Goal: Information Seeking & Learning: Learn about a topic

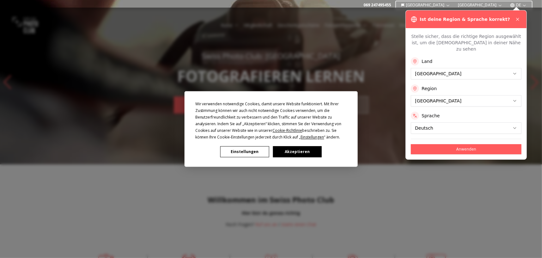
click at [514, 66] on div "Wir verwenden notwendige Cookies, damit unsere Website funktioniert. Mit Ihrer …" at bounding box center [271, 129] width 542 height 258
click at [513, 68] on div "Wir verwenden notwendige Cookies, damit unsere Website funktioniert. Mit Ihrer …" at bounding box center [271, 129] width 542 height 258
click at [286, 149] on button "Akzeptieren" at bounding box center [297, 151] width 49 height 11
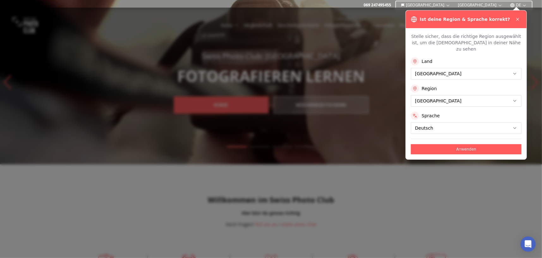
click at [470, 144] on button "Anwenden" at bounding box center [466, 149] width 111 height 10
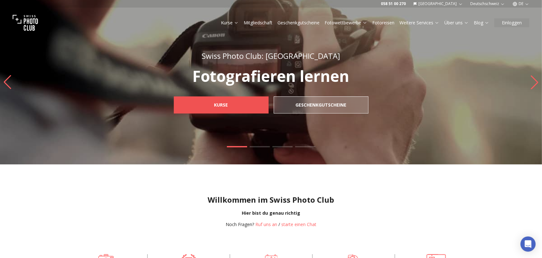
click at [221, 105] on b "Kurse" at bounding box center [221, 105] width 14 height 6
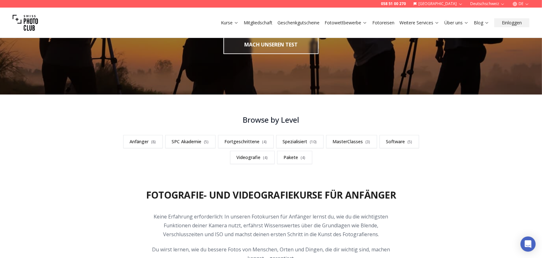
scroll to position [32, 0]
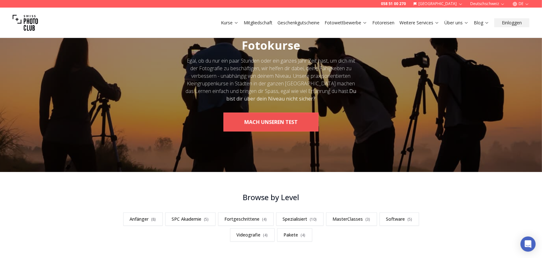
click at [259, 123] on button "MACH UNSEREN TEST" at bounding box center [271, 122] width 95 height 19
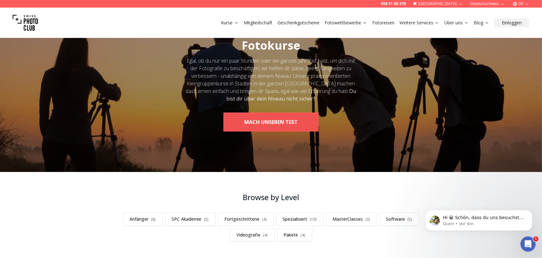
scroll to position [0, 0]
